Goal: Find specific page/section: Find specific page/section

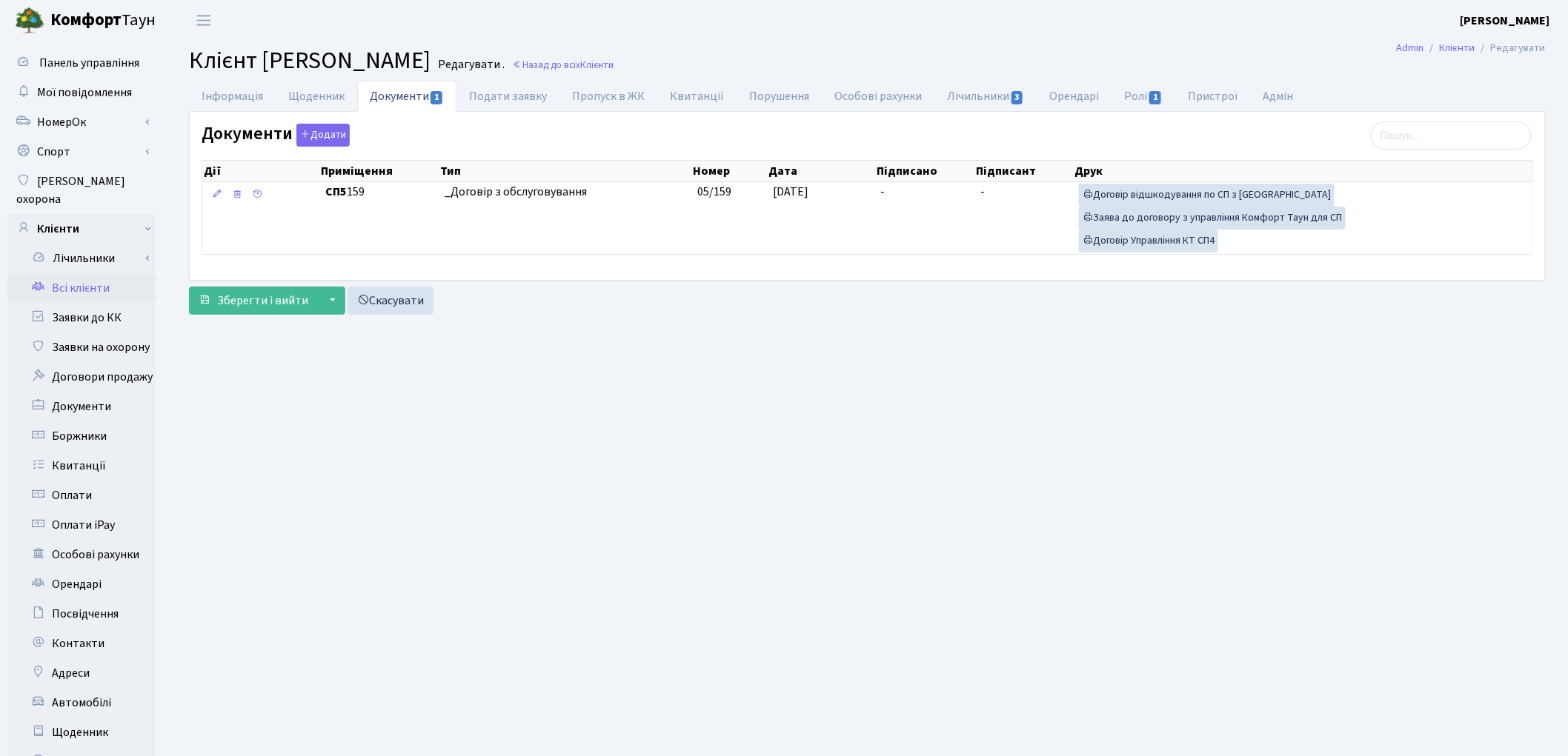
click at [99, 275] on link "Всі клієнти" at bounding box center [81, 288] width 148 height 30
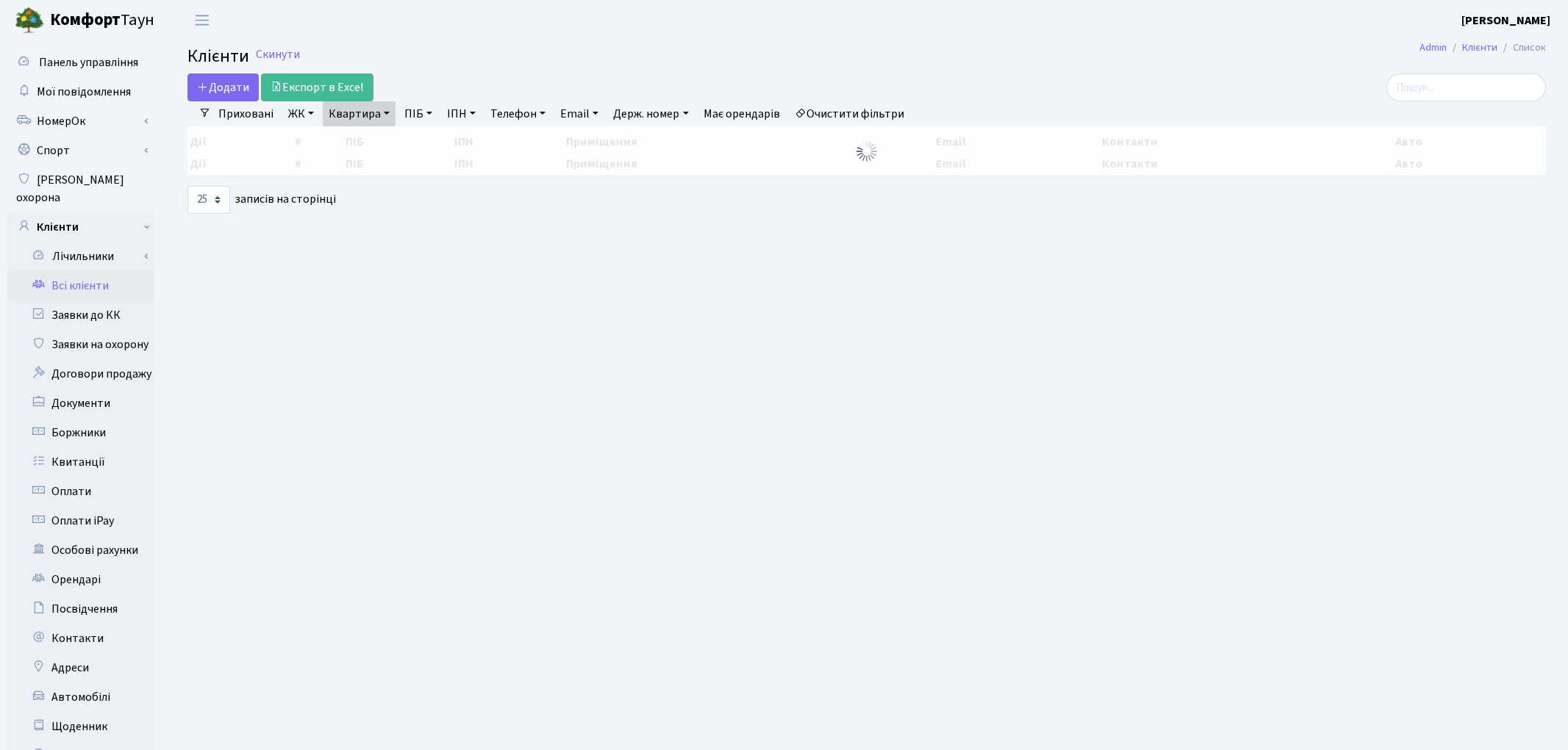
select select "25"
click at [350, 125] on link "Квартира" at bounding box center [359, 114] width 73 height 25
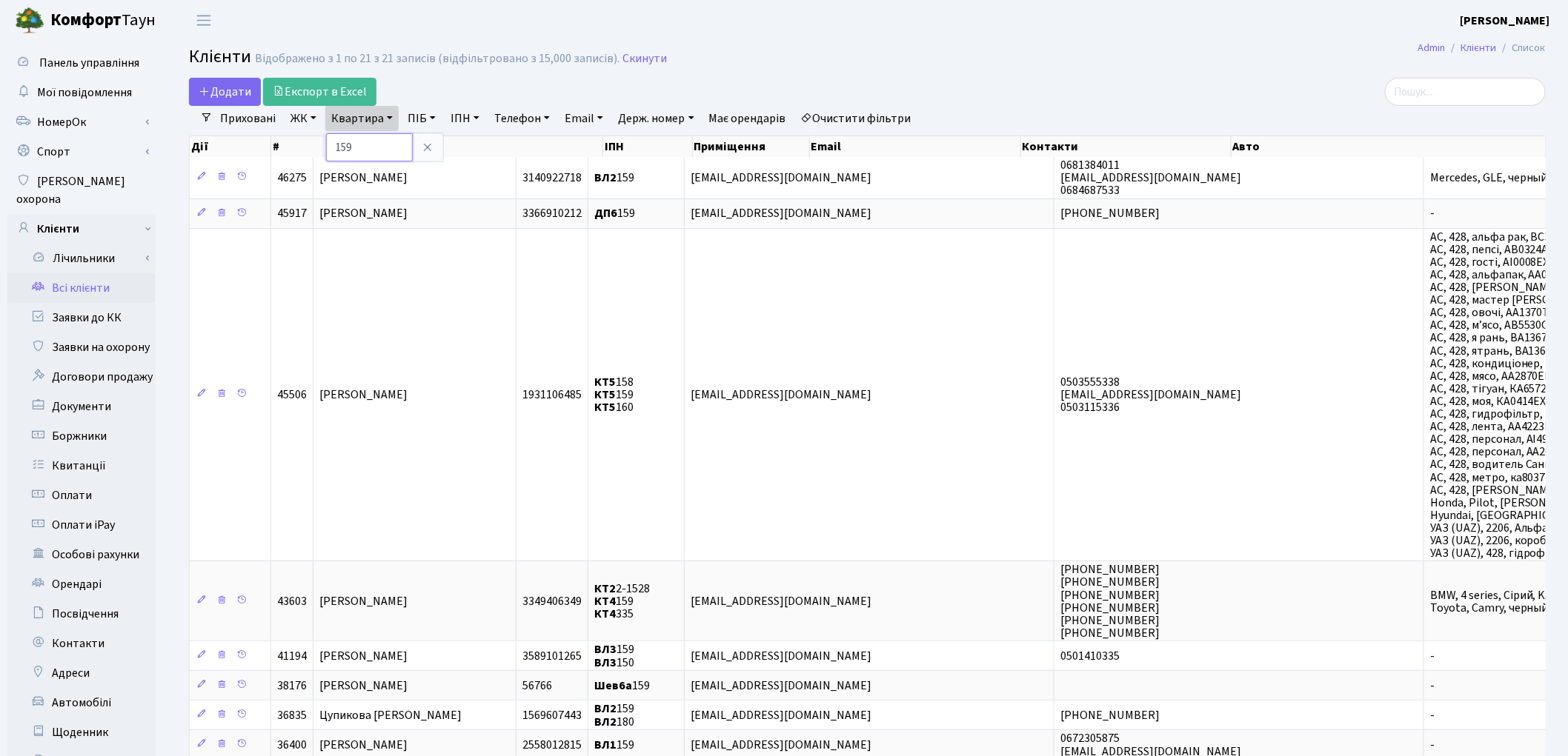
click at [369, 138] on input "159" at bounding box center [369, 147] width 87 height 28
type input "1"
type input "311"
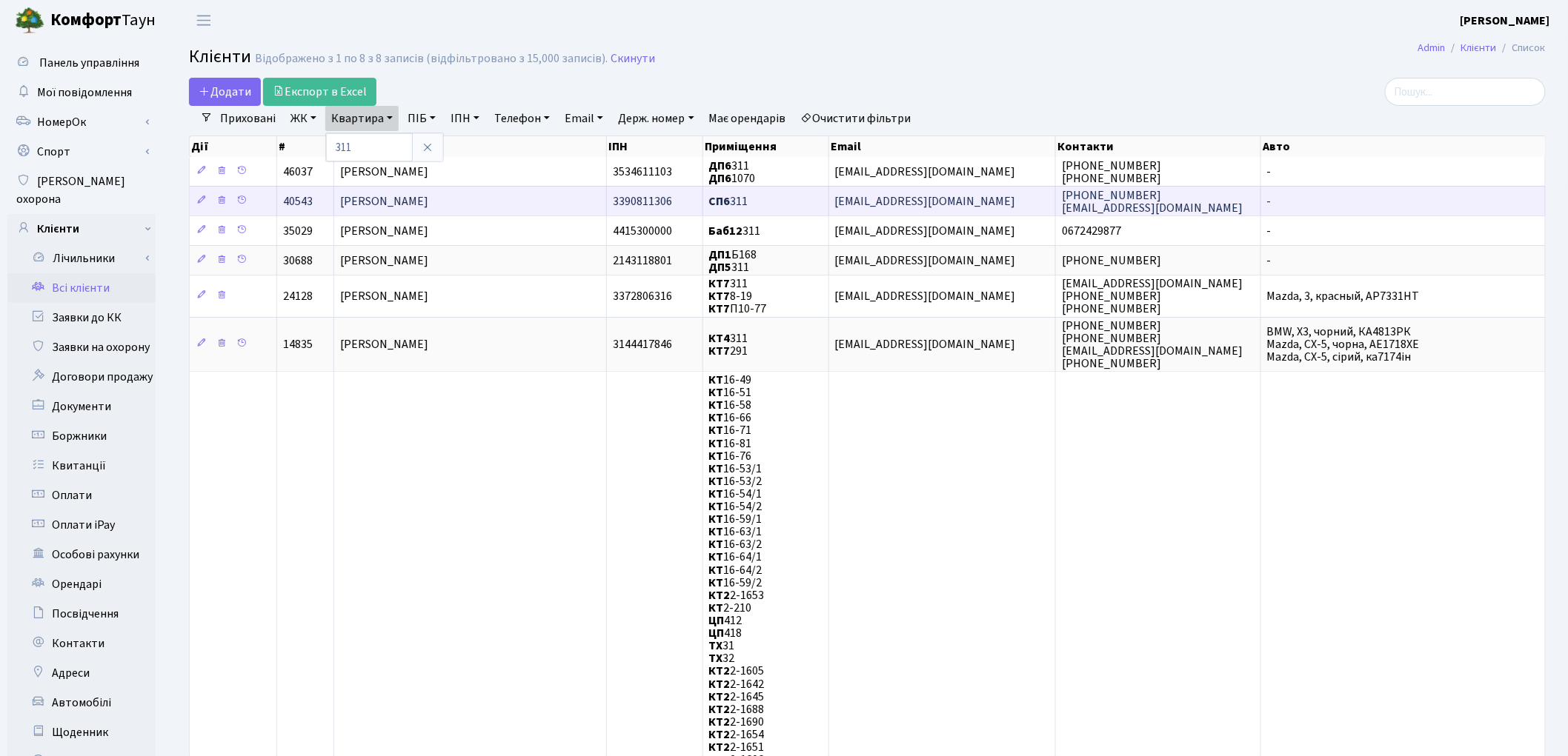
click at [380, 204] on span "[PERSON_NAME]" at bounding box center [384, 201] width 88 height 17
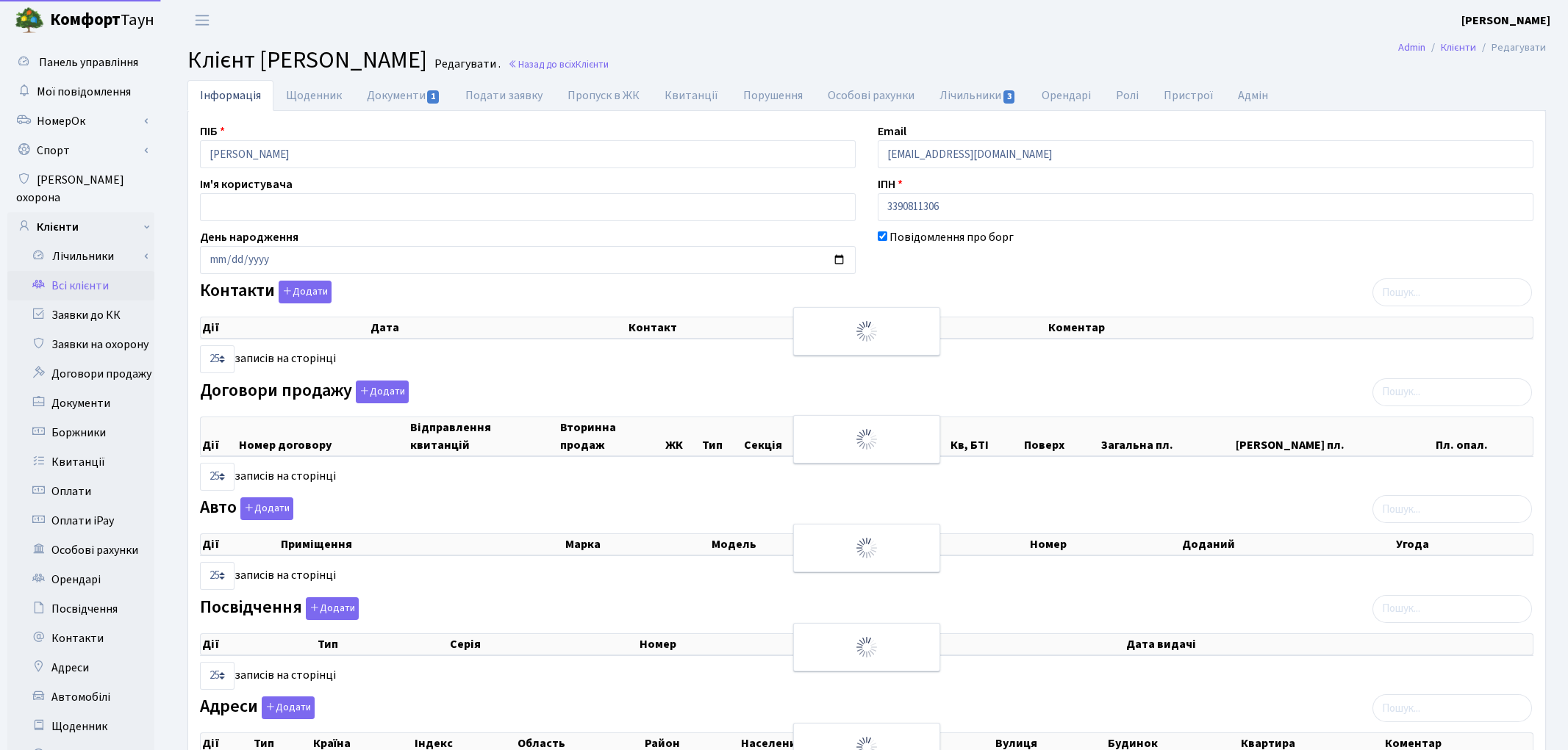
select select "25"
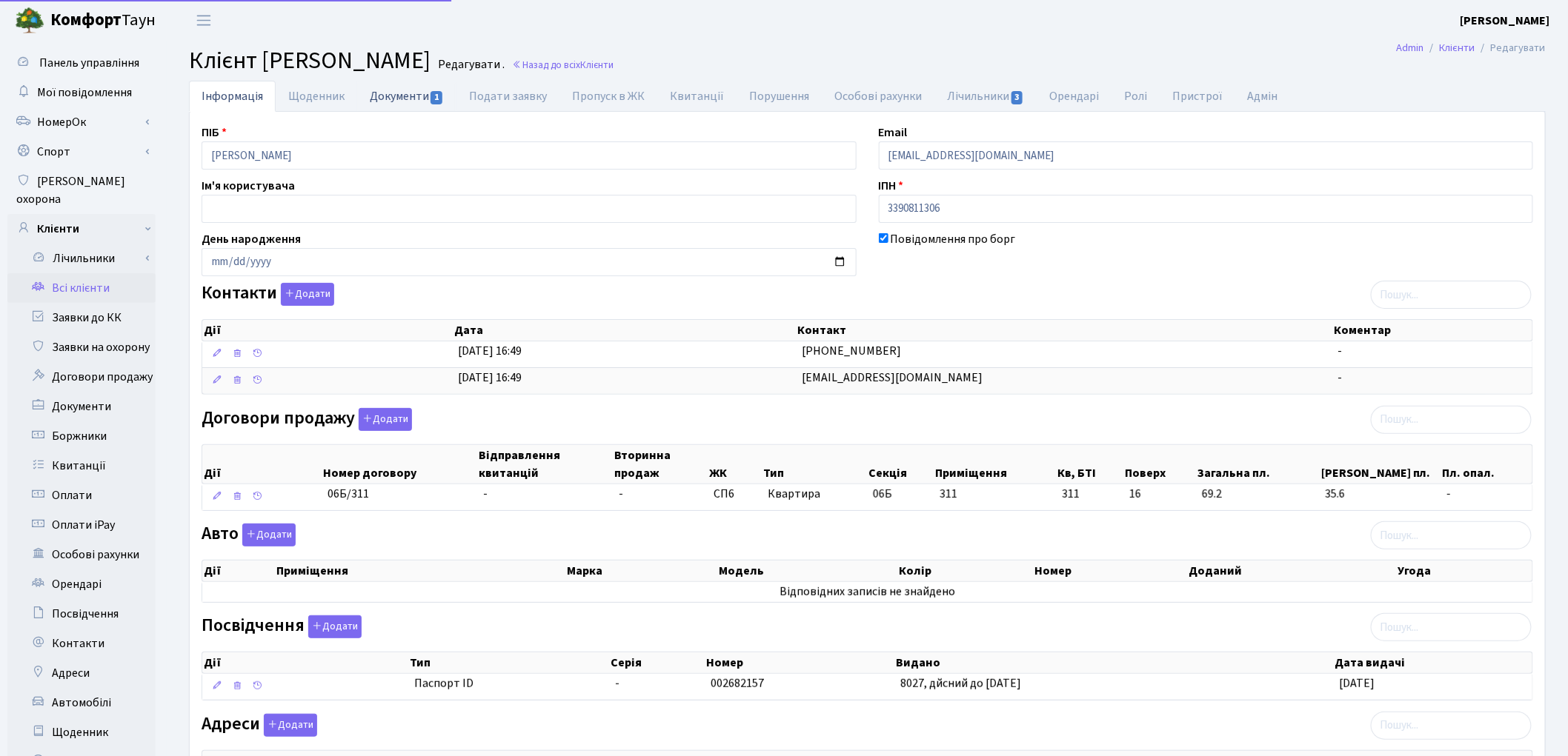
click at [397, 101] on link "Документи 1" at bounding box center [406, 95] width 99 height 31
select select "25"
